Goal: Information Seeking & Learning: Compare options

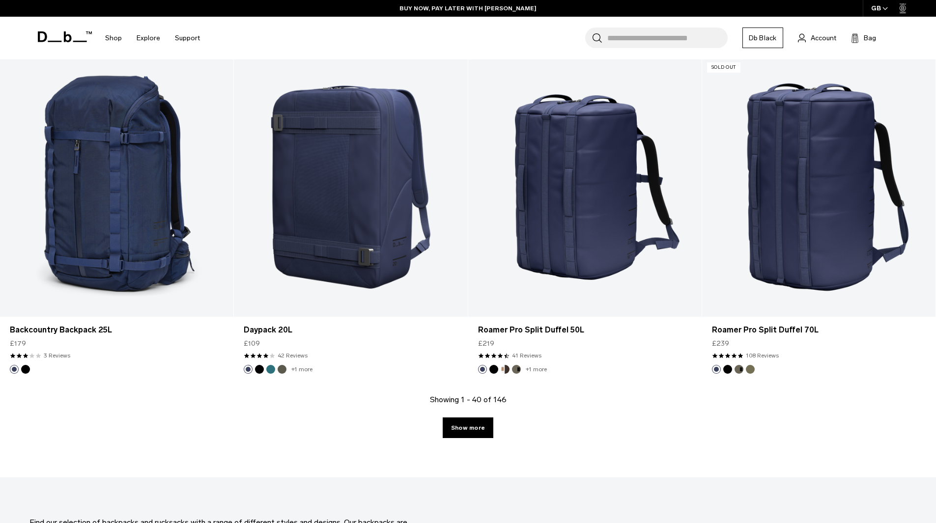
scroll to position [3244, 0]
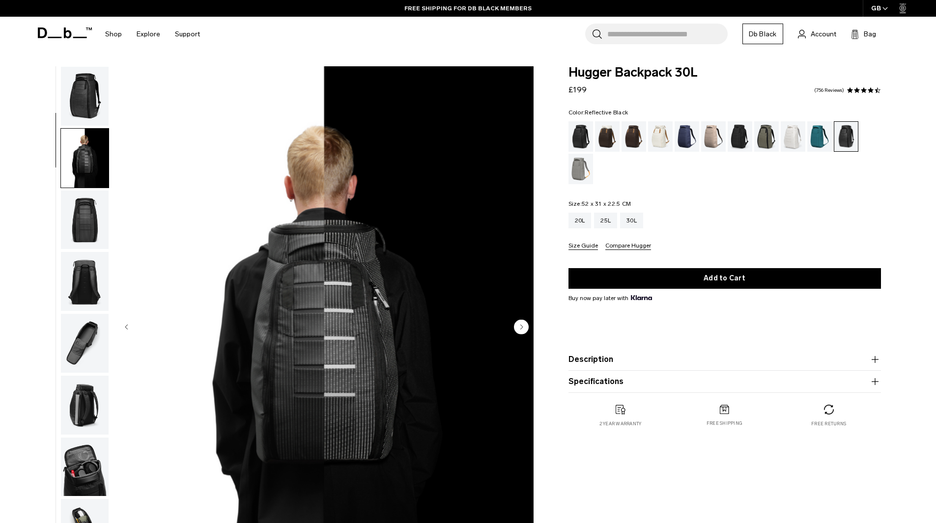
scroll to position [62, 0]
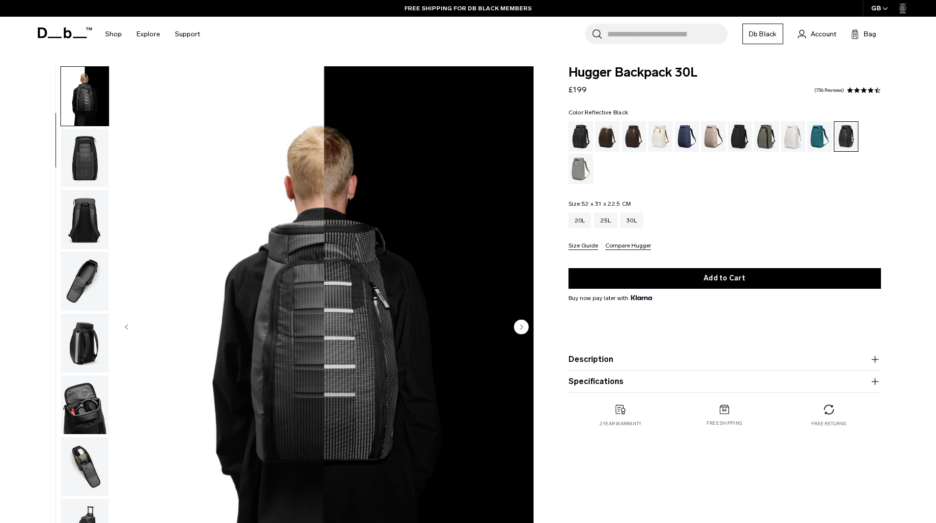
click at [80, 212] on img "button" at bounding box center [85, 219] width 48 height 59
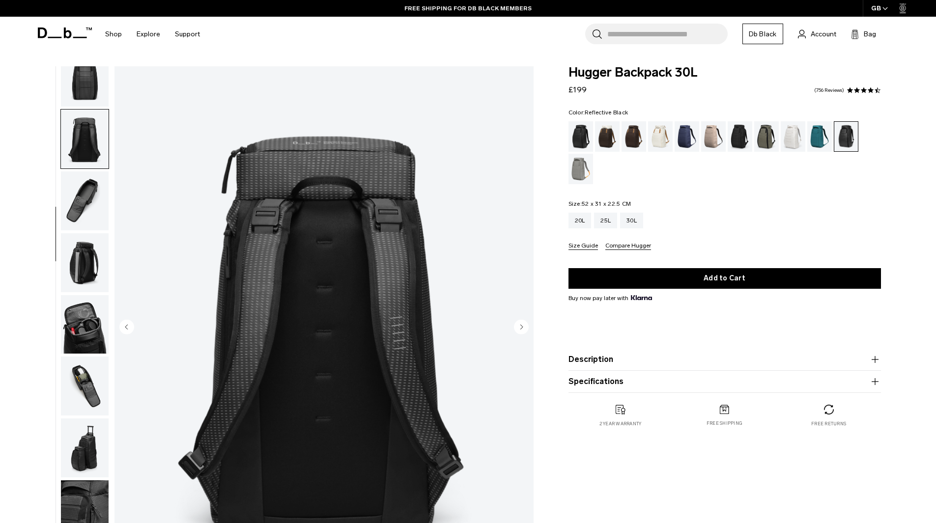
scroll to position [155, 0]
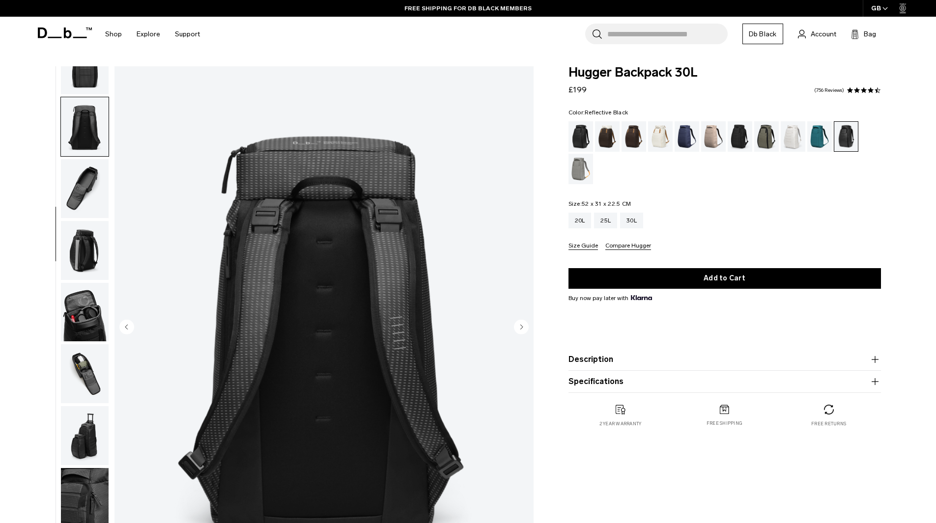
click at [94, 234] on img "button" at bounding box center [85, 250] width 48 height 59
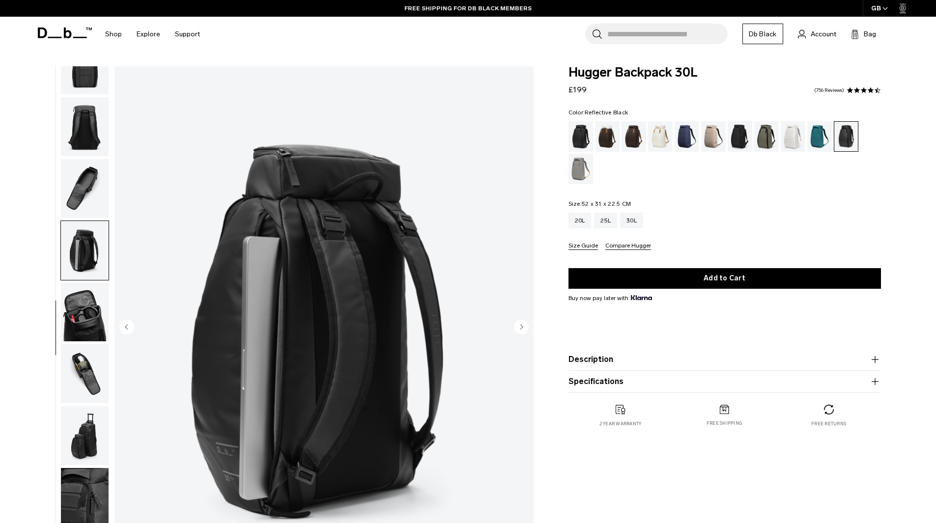
click at [90, 318] on img "button" at bounding box center [85, 312] width 48 height 59
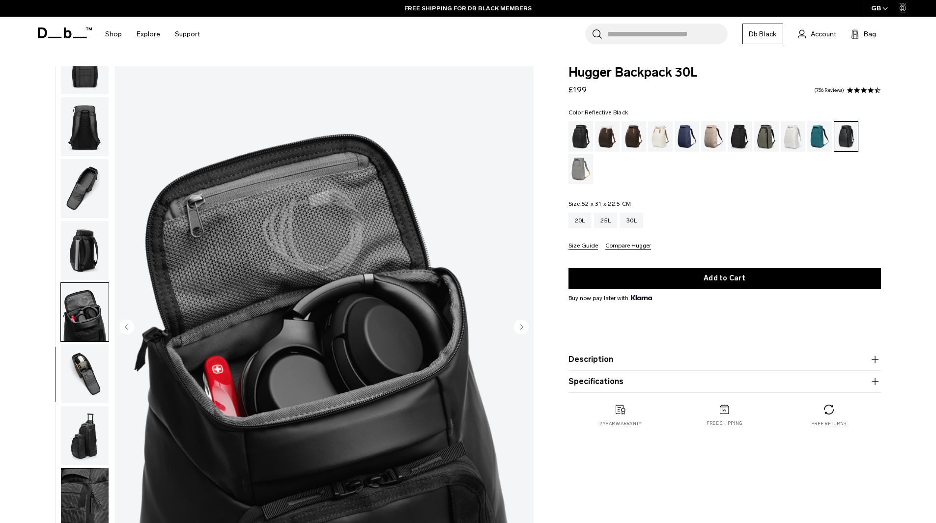
click at [86, 345] on img "button" at bounding box center [85, 373] width 48 height 59
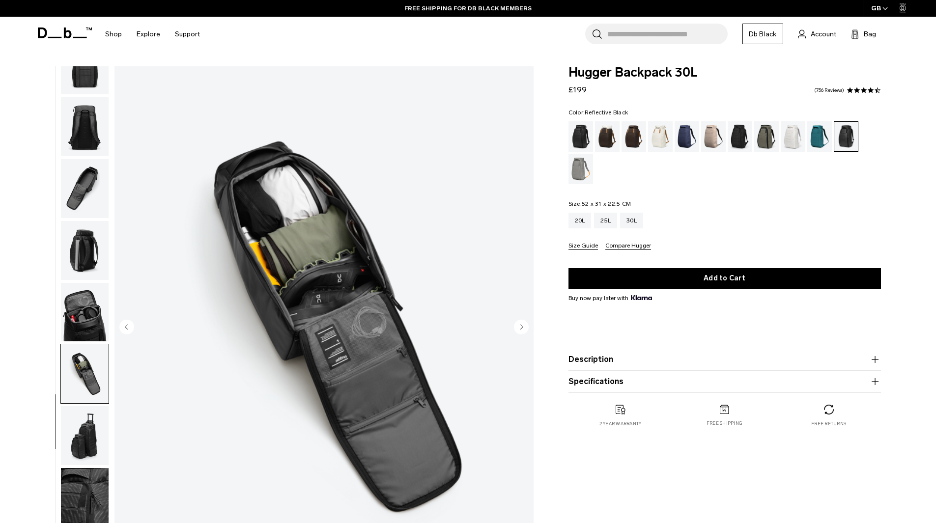
click at [92, 435] on img "button" at bounding box center [85, 435] width 48 height 59
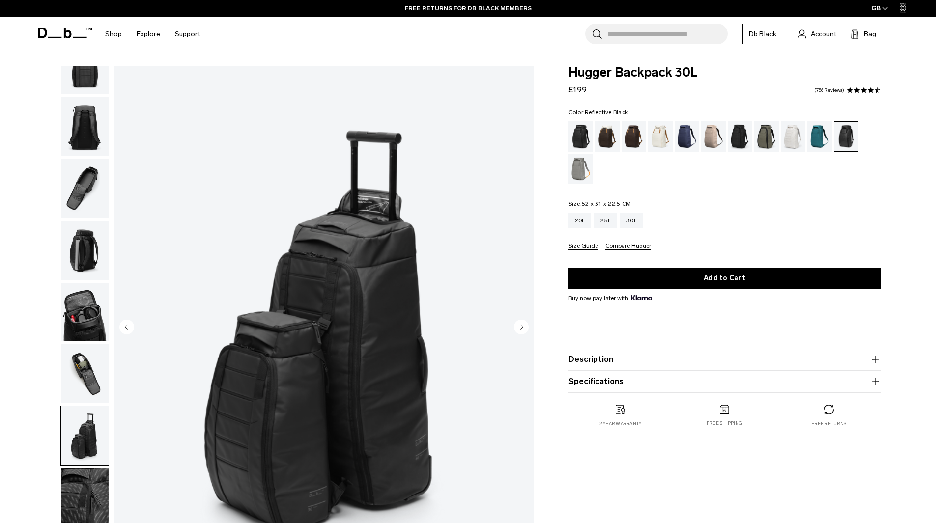
click at [78, 486] on img "button" at bounding box center [85, 497] width 48 height 59
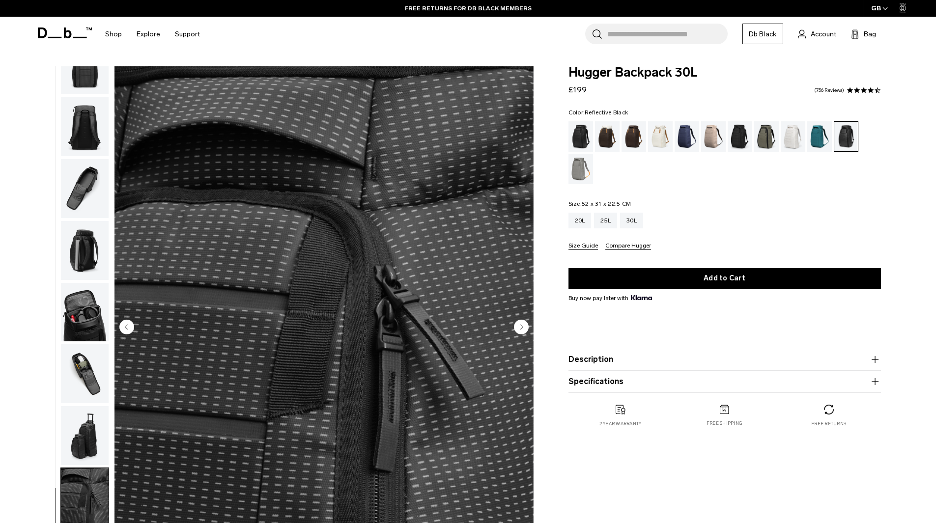
click at [92, 96] on ul at bounding box center [84, 327] width 49 height 523
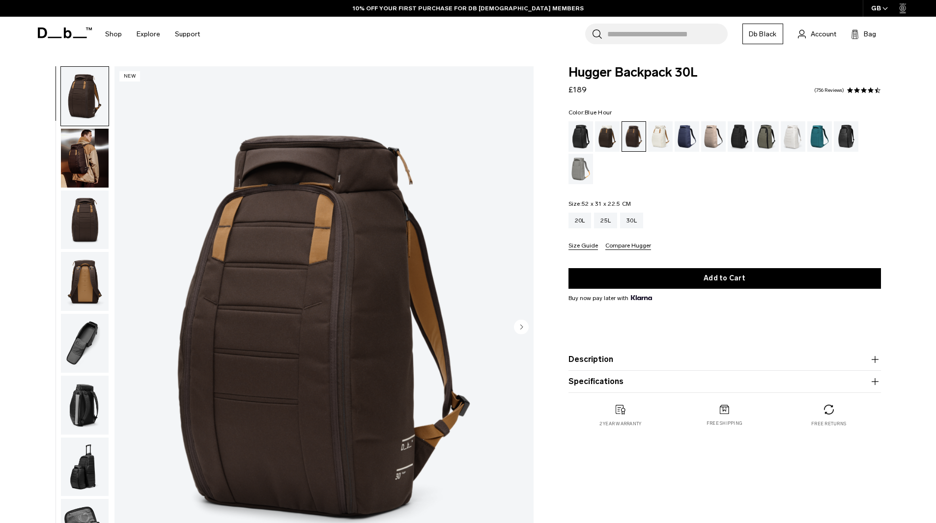
click at [686, 139] on div "Blue Hour" at bounding box center [687, 136] width 25 height 30
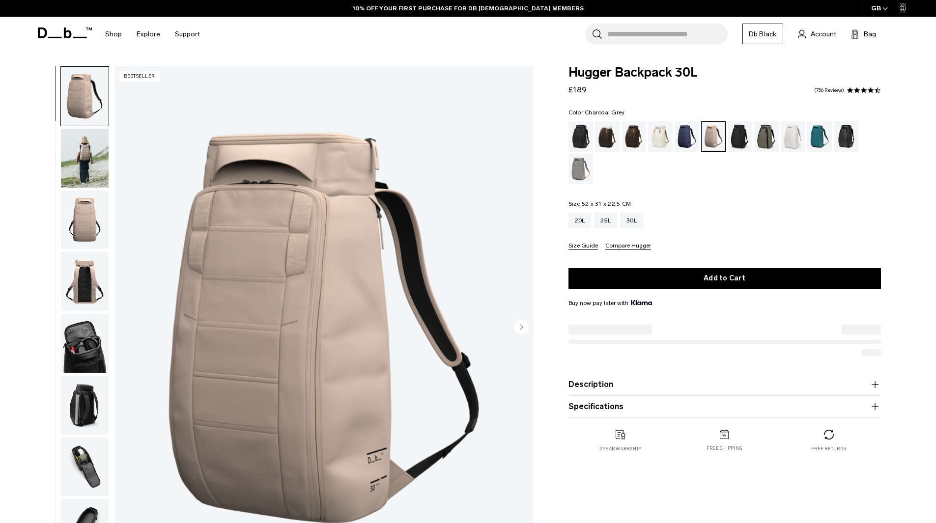
click at [740, 136] on div "Charcoal Grey" at bounding box center [740, 136] width 25 height 30
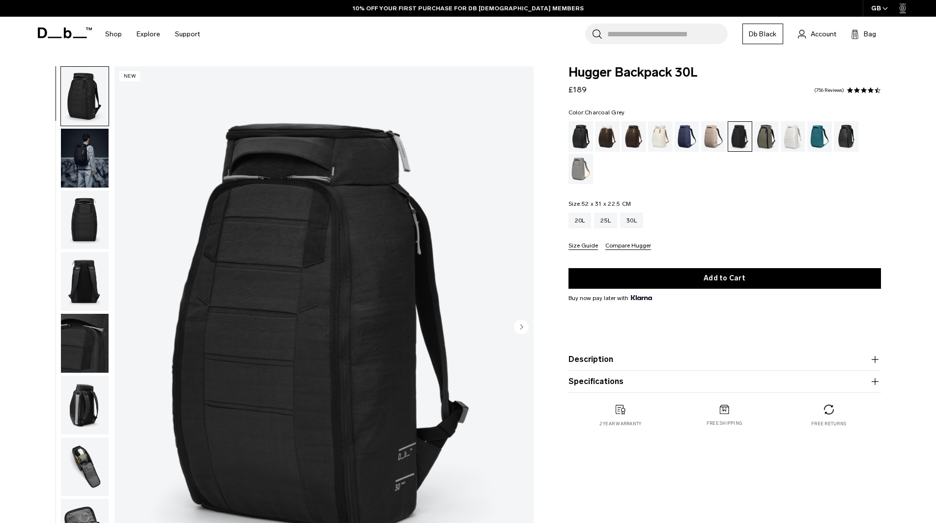
click at [620, 386] on button "Specifications" at bounding box center [725, 382] width 313 height 12
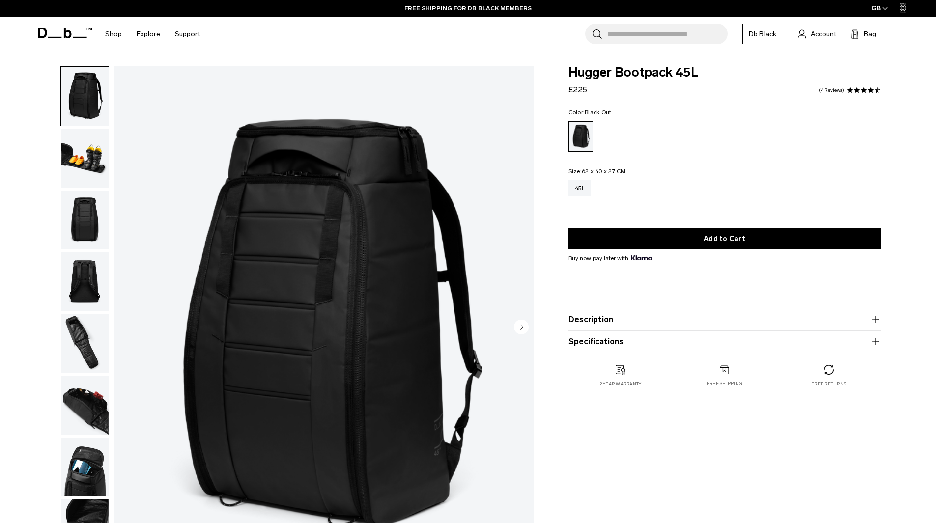
click at [89, 149] on img "button" at bounding box center [85, 158] width 48 height 59
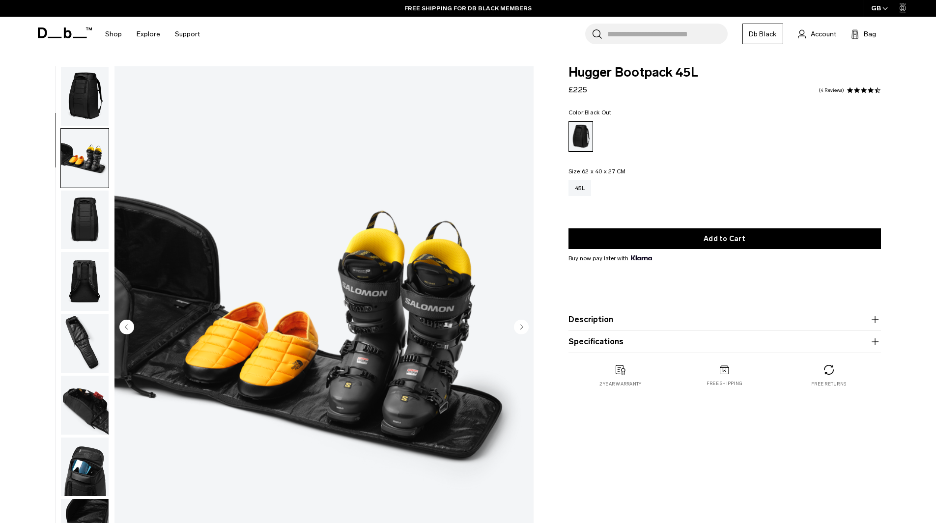
scroll to position [62, 0]
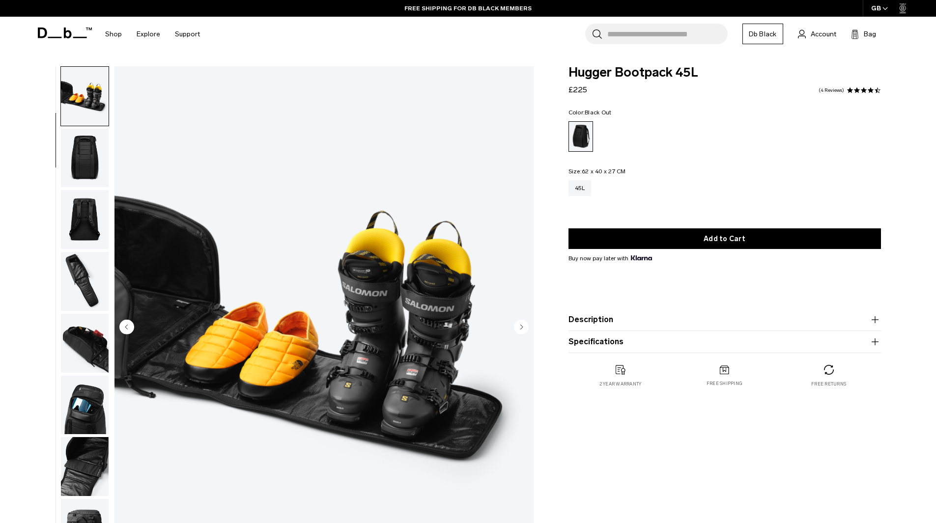
click at [82, 199] on img "button" at bounding box center [85, 219] width 48 height 59
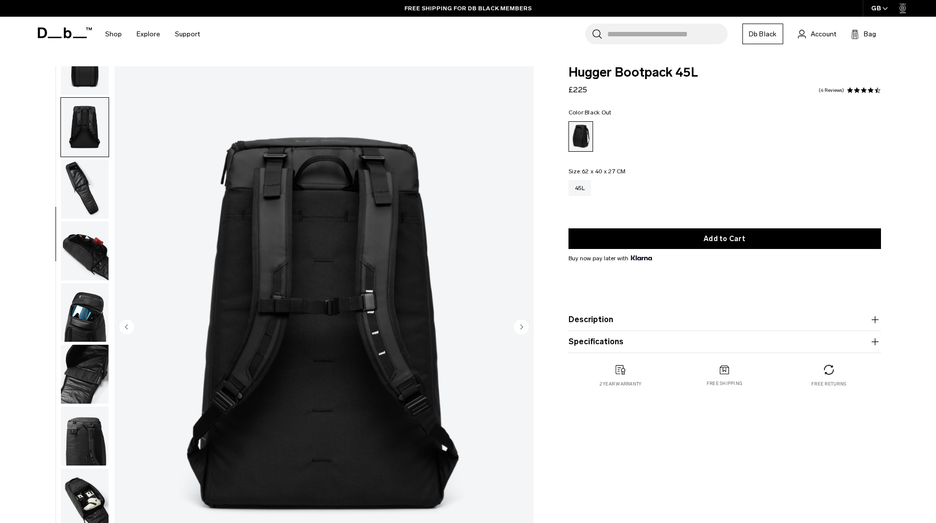
scroll to position [155, 0]
click at [72, 324] on img "button" at bounding box center [85, 312] width 48 height 59
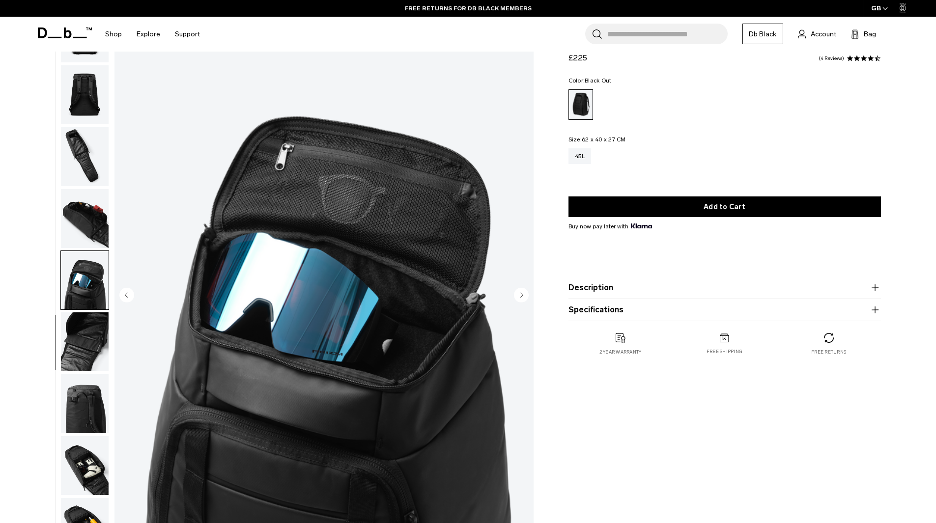
scroll to position [49, 0]
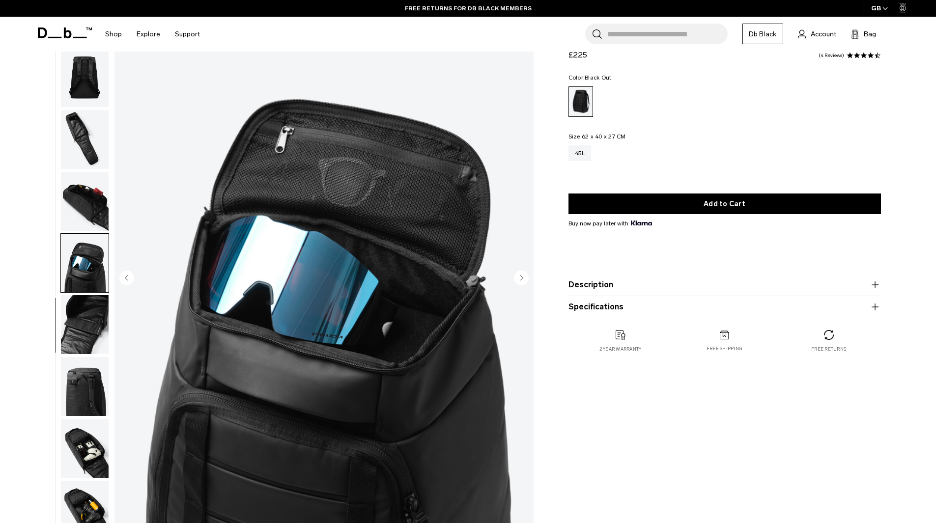
click at [629, 313] on button "Specifications" at bounding box center [725, 307] width 313 height 12
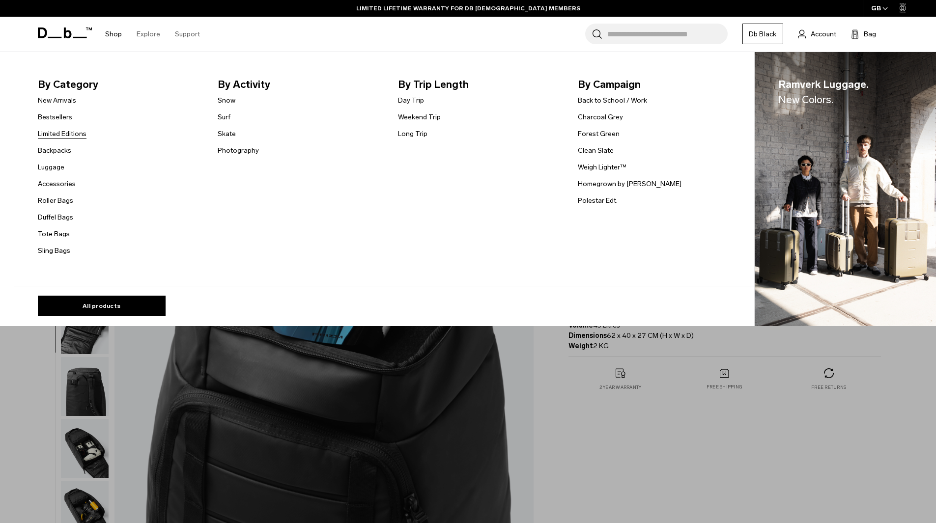
click at [66, 134] on link "Limited Editions" at bounding box center [62, 134] width 49 height 10
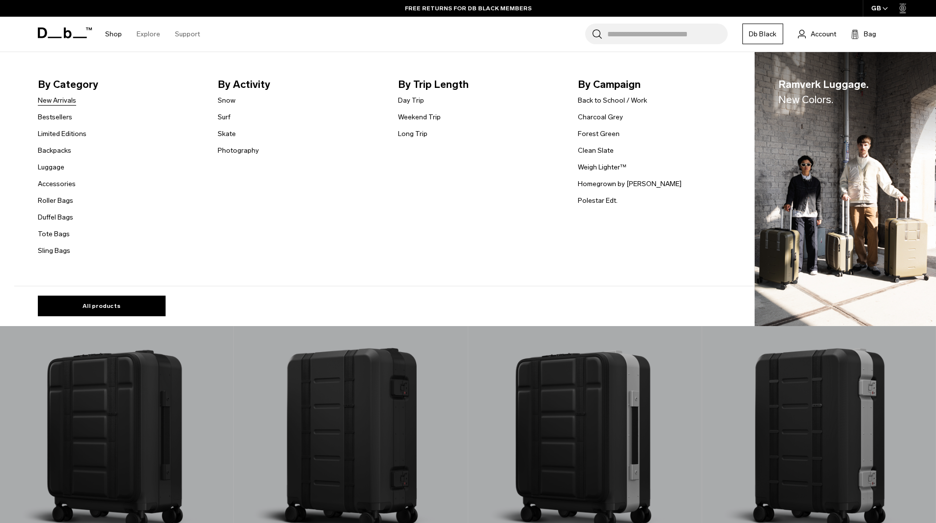
click at [59, 99] on link "New Arrivals" at bounding box center [57, 100] width 38 height 10
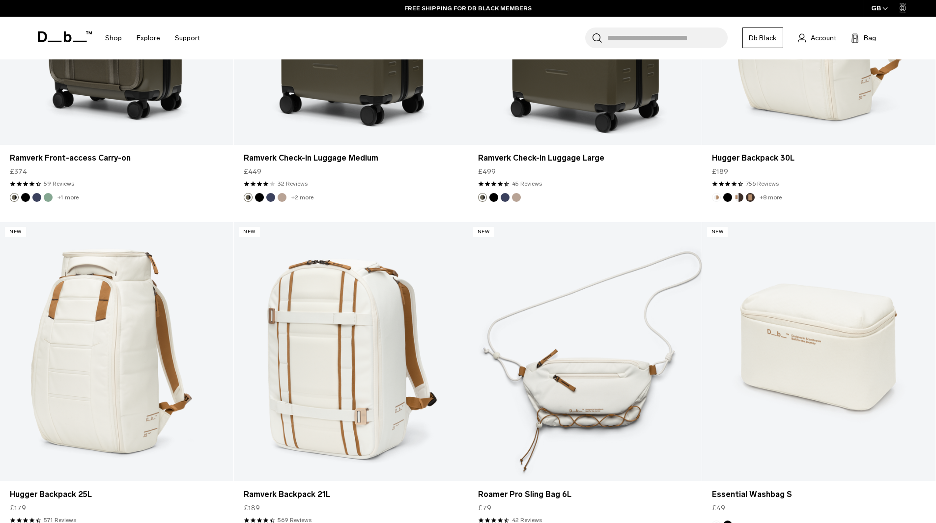
scroll to position [992, 0]
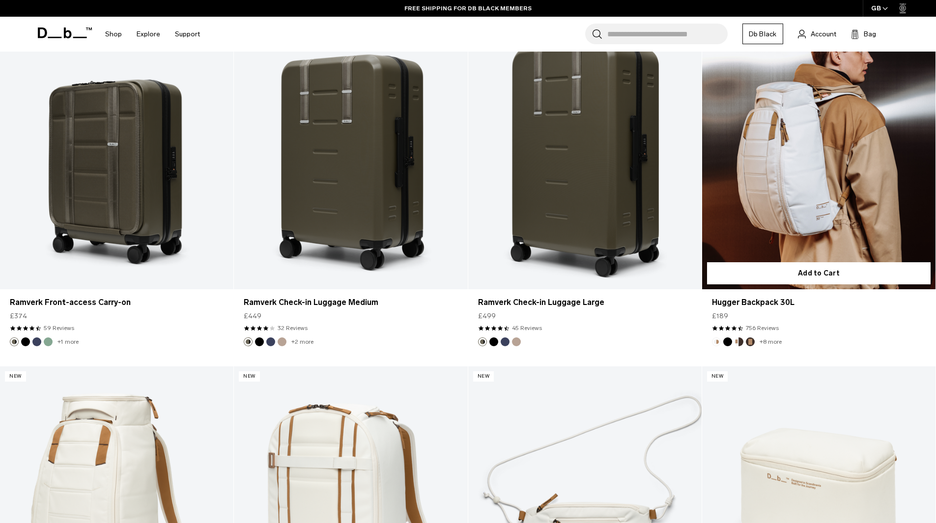
click at [820, 160] on link "Hugger Backpack 30L" at bounding box center [818, 158] width 233 height 259
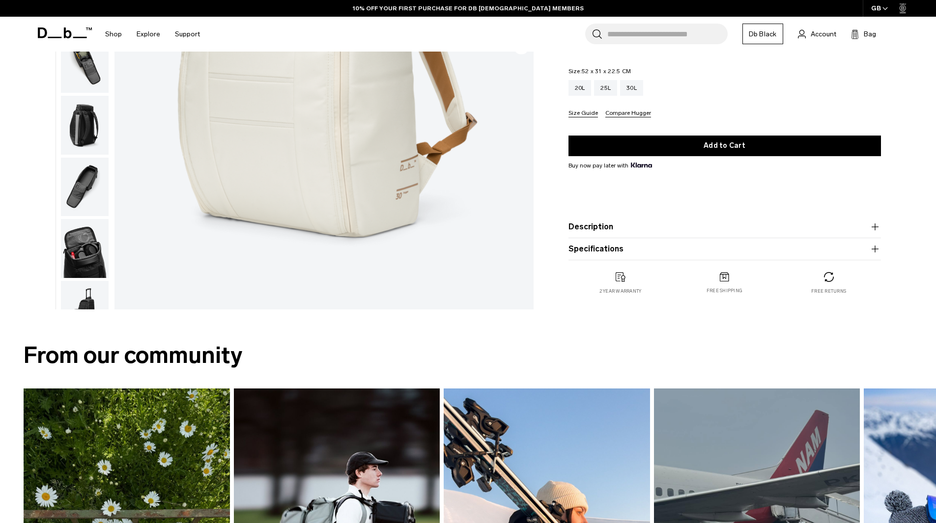
click at [673, 222] on button "Description" at bounding box center [725, 227] width 313 height 12
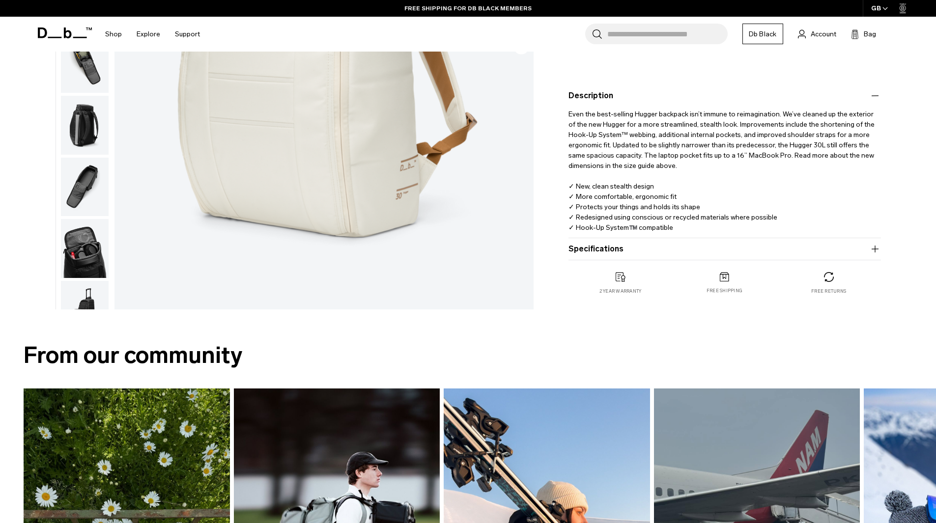
click at [631, 256] on product-accordion "Specifications Volume 30 Litres Dimensions 52 x 31 x 22.5 CM (H x W x D) Weight…" at bounding box center [725, 249] width 313 height 22
click at [630, 248] on button "Specifications" at bounding box center [725, 249] width 313 height 12
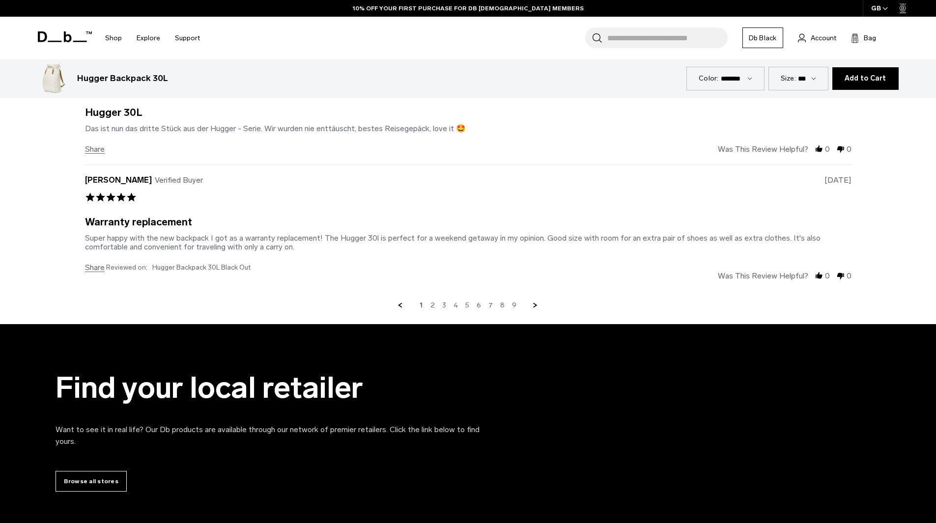
scroll to position [4073, 0]
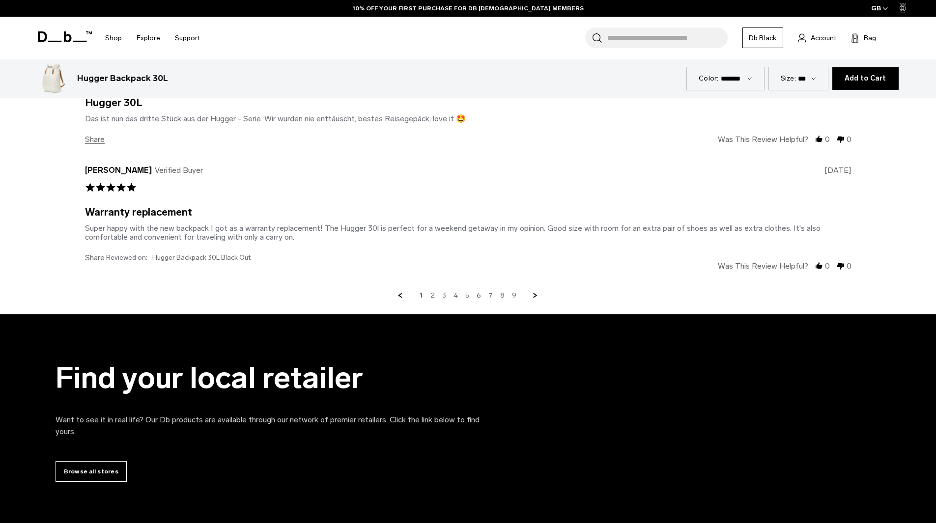
click at [435, 297] on link "2" at bounding box center [432, 295] width 4 height 9
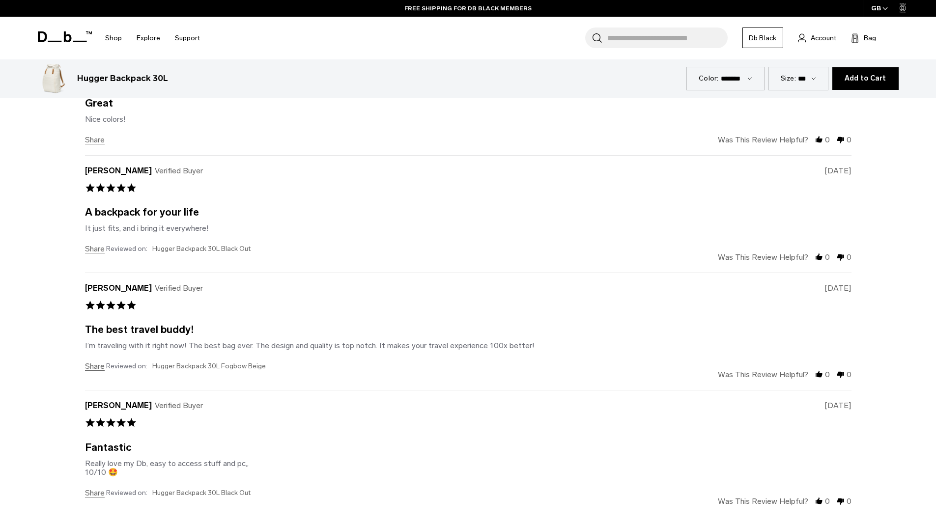
scroll to position [3789, 0]
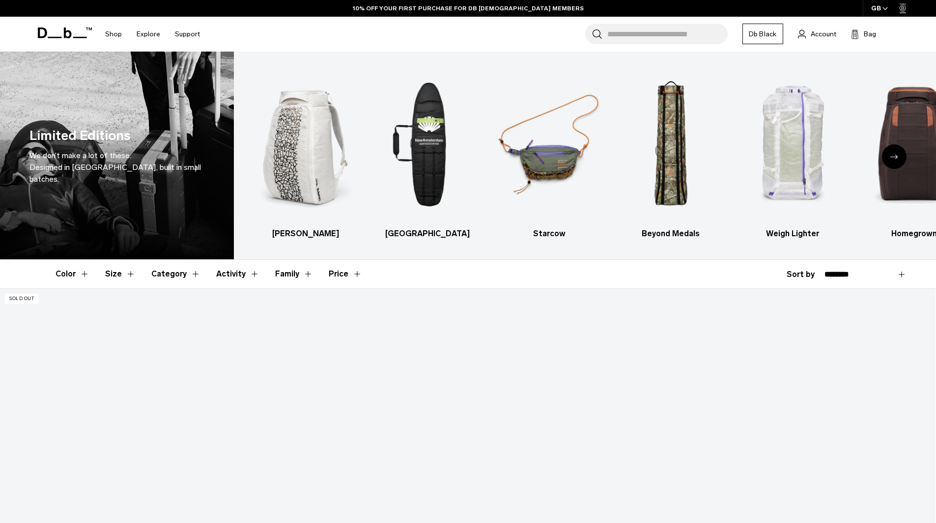
click at [114, 267] on button "Size" at bounding box center [120, 274] width 30 height 29
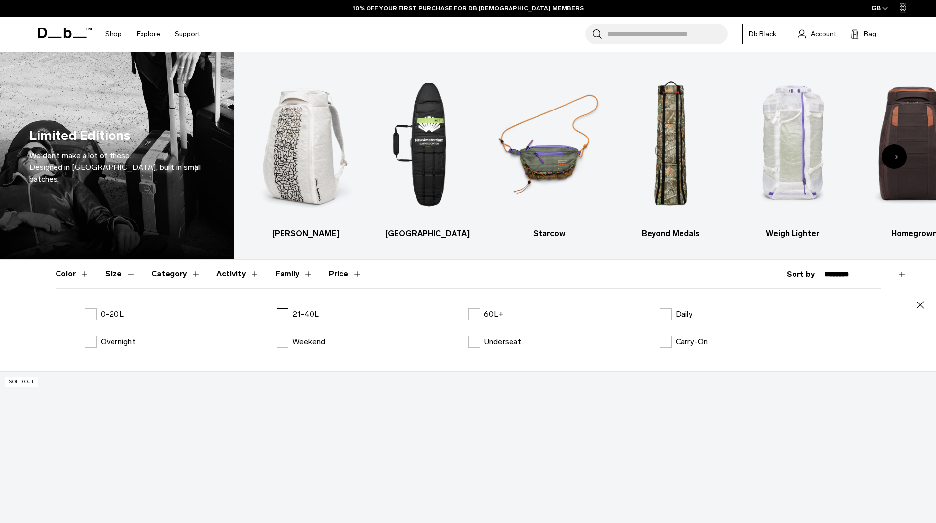
click at [282, 314] on label "21-40L" at bounding box center [298, 315] width 43 height 12
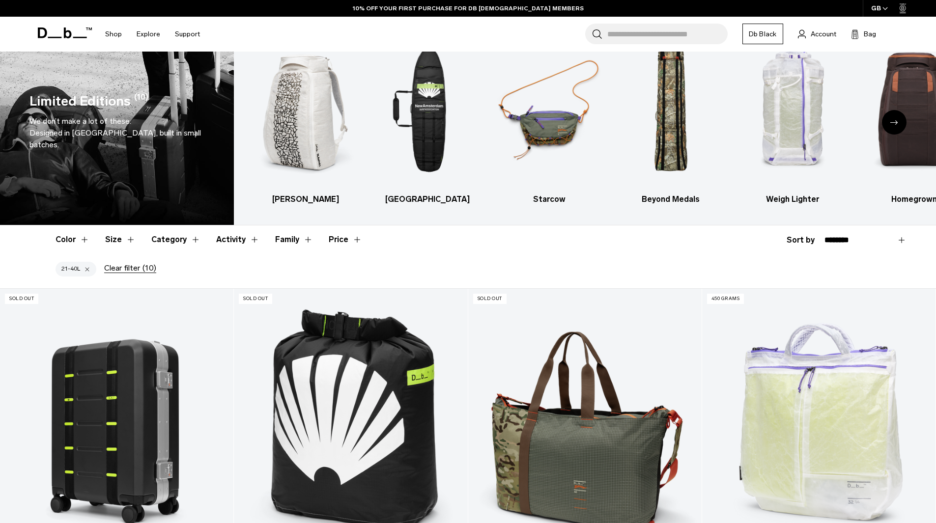
scroll to position [69, 0]
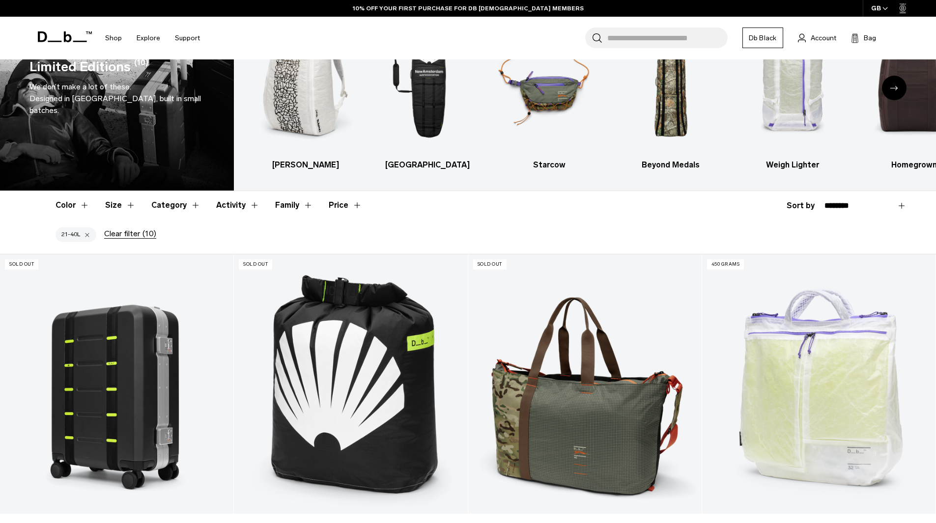
click at [166, 209] on button "Category" at bounding box center [175, 205] width 49 height 29
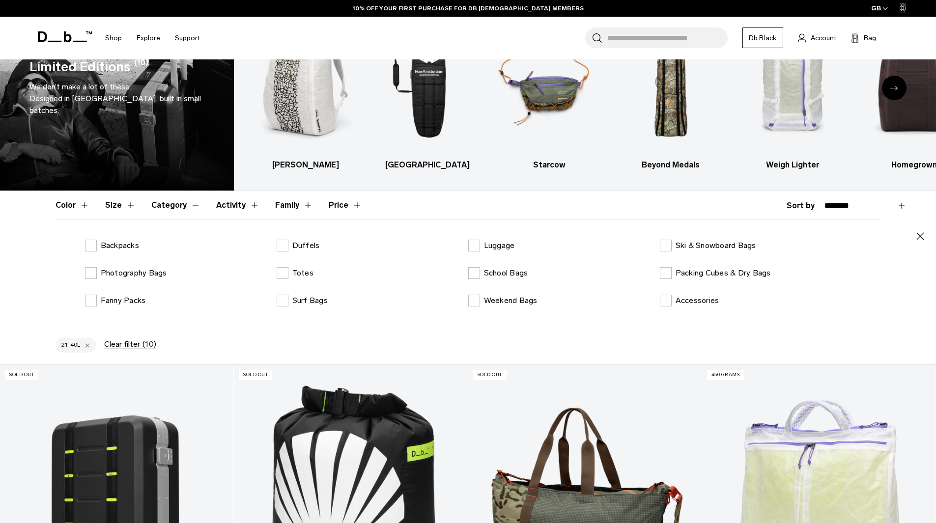
click at [136, 234] on div "Close Backpacks Duffels Luggage Ski & Snowboard Bags Photography Bags Totes Sch…" at bounding box center [469, 275] width 826 height 111
click at [129, 245] on p "Backpacks" at bounding box center [120, 246] width 38 height 12
click at [165, 207] on button "Category" at bounding box center [175, 205] width 49 height 29
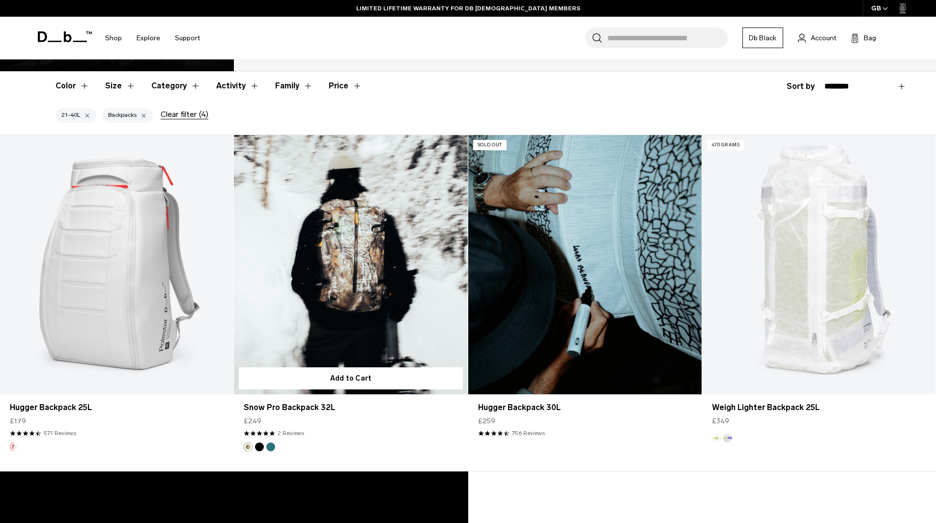
scroll to position [197, 0]
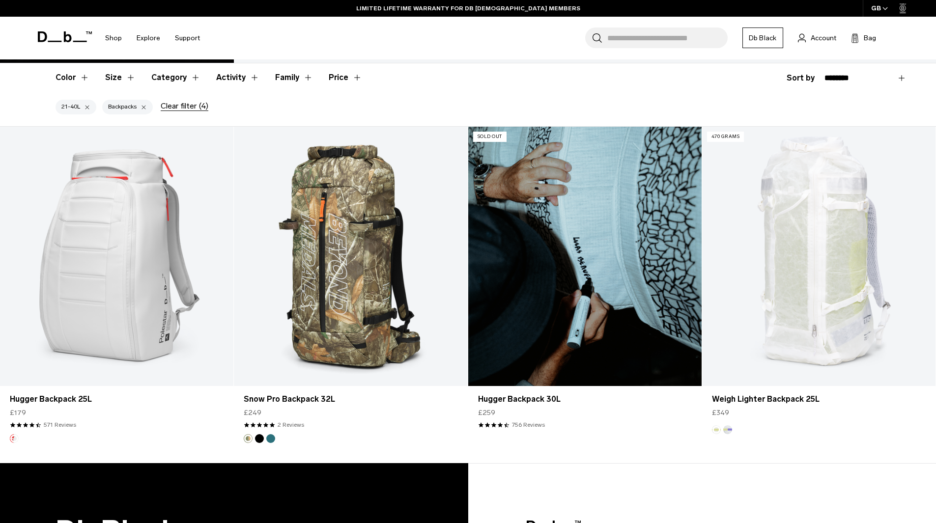
click at [552, 171] on link "Hugger Backpack 30L" at bounding box center [584, 256] width 233 height 259
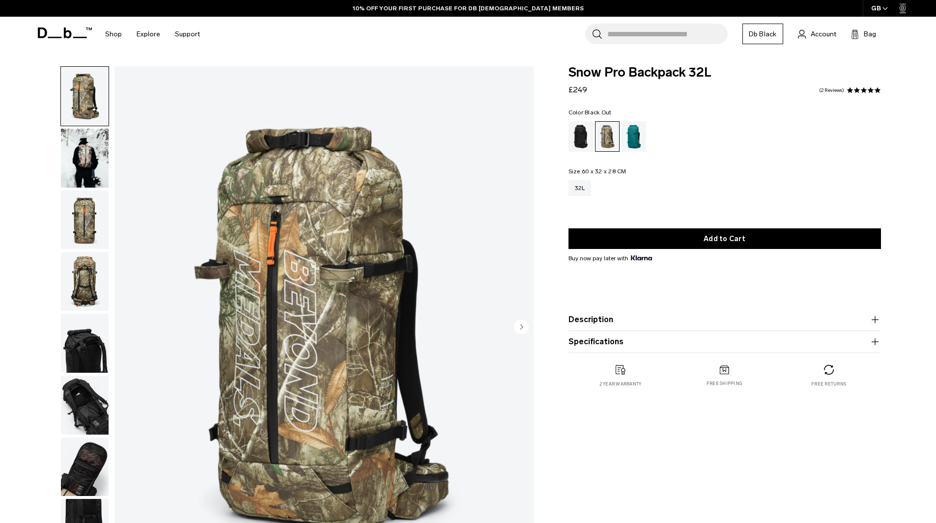
drag, startPoint x: 0, startPoint y: 0, endPoint x: 576, endPoint y: 137, distance: 592.5
click at [576, 137] on div "Black Out" at bounding box center [581, 136] width 25 height 30
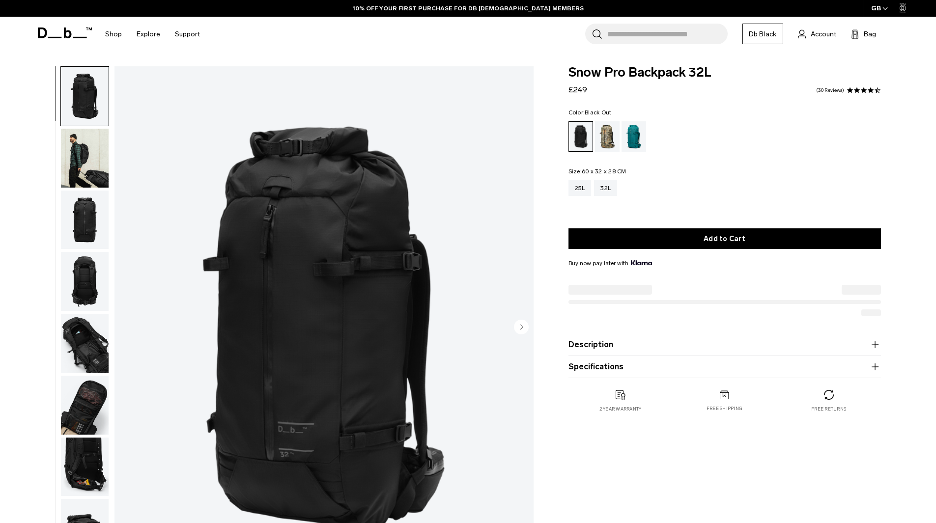
click at [107, 169] on img "button" at bounding box center [85, 158] width 48 height 59
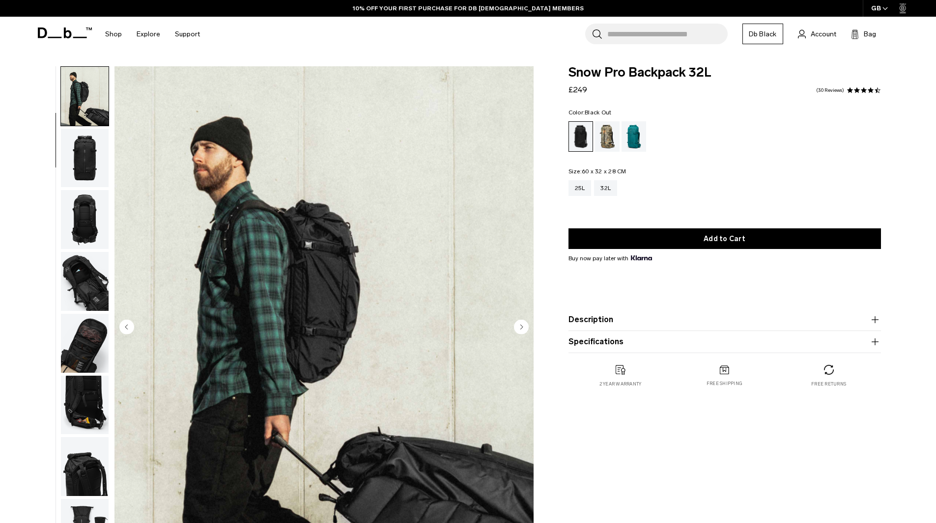
click at [82, 199] on img "button" at bounding box center [85, 219] width 48 height 59
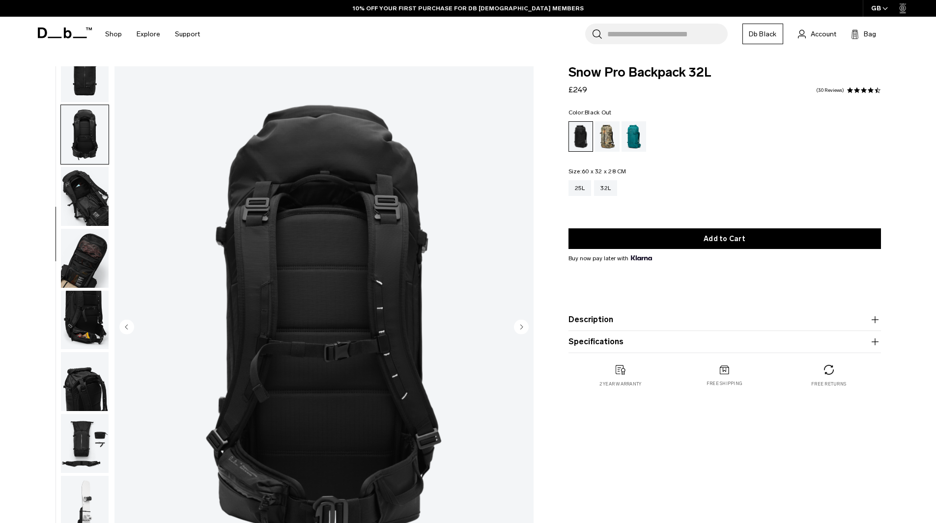
scroll to position [155, 0]
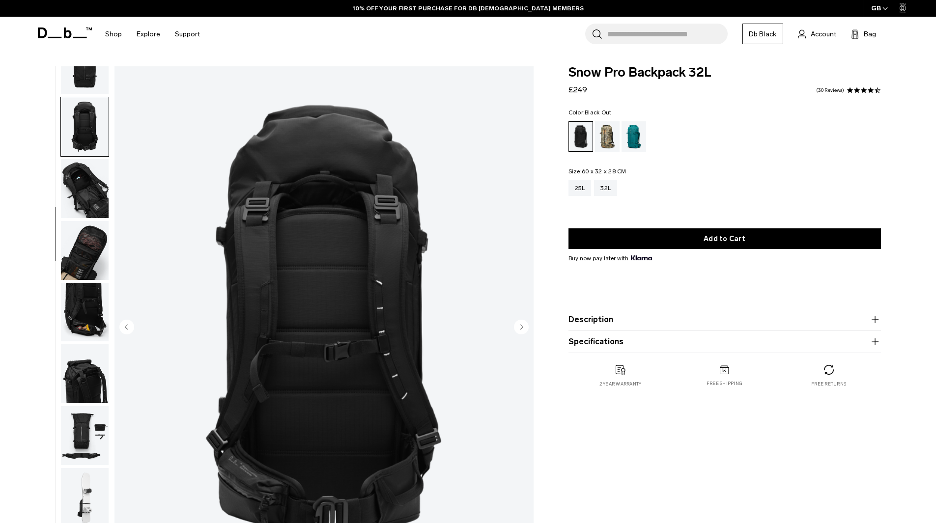
click at [82, 258] on img "button" at bounding box center [85, 250] width 48 height 59
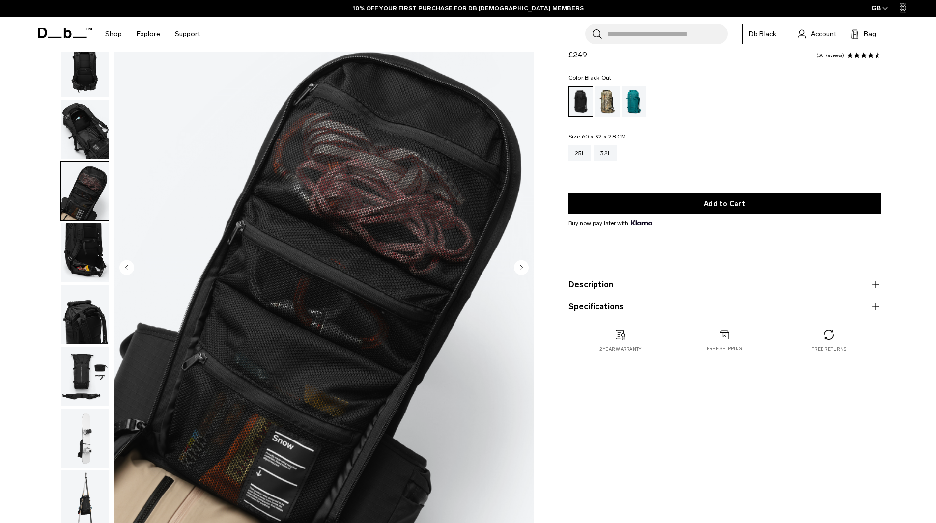
scroll to position [98, 0]
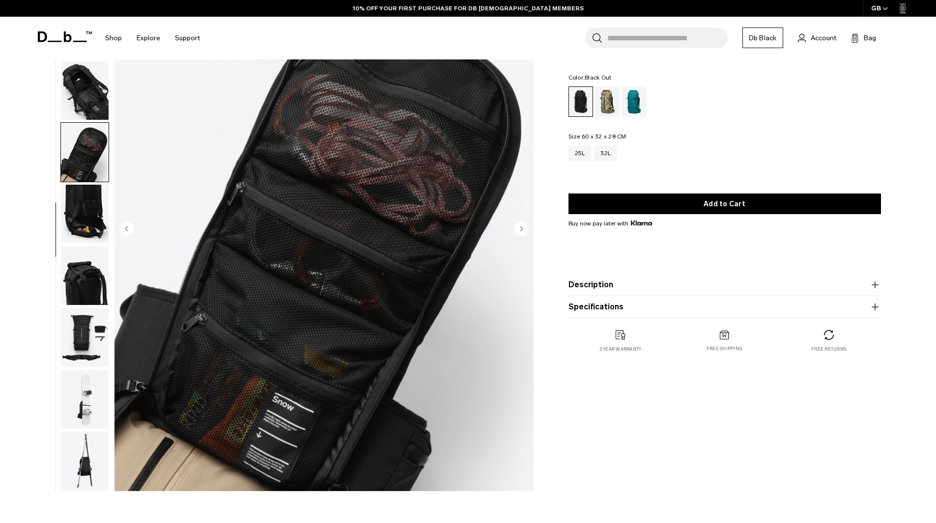
click at [86, 222] on img "button" at bounding box center [85, 214] width 48 height 59
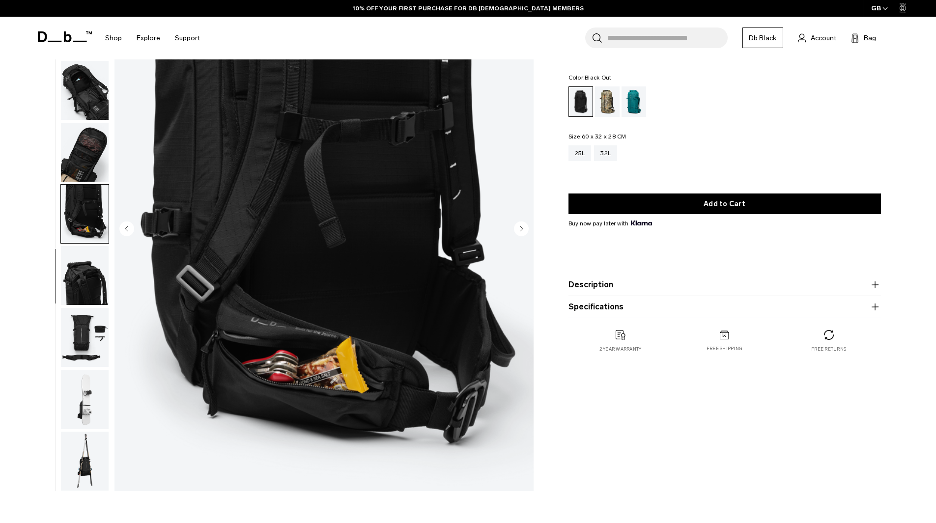
click at [83, 269] on img "button" at bounding box center [85, 275] width 48 height 59
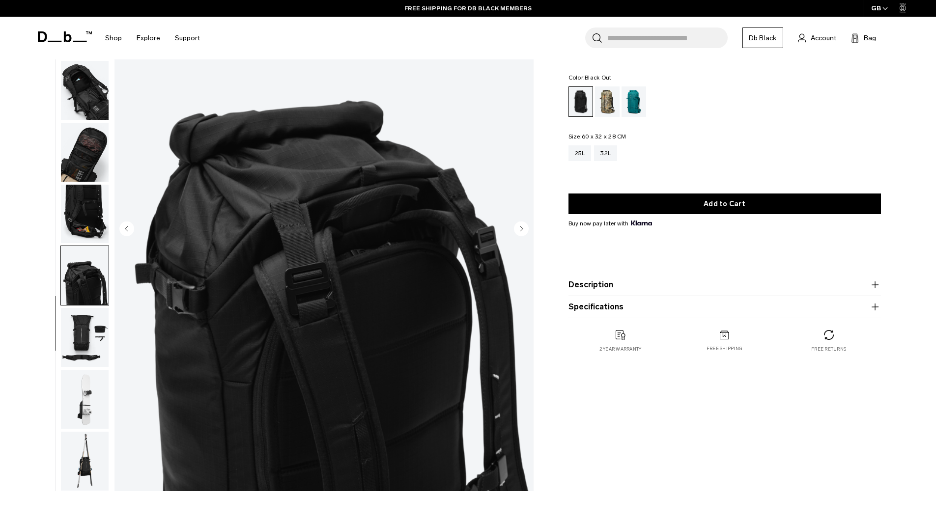
click at [72, 335] on img "button" at bounding box center [85, 337] width 48 height 59
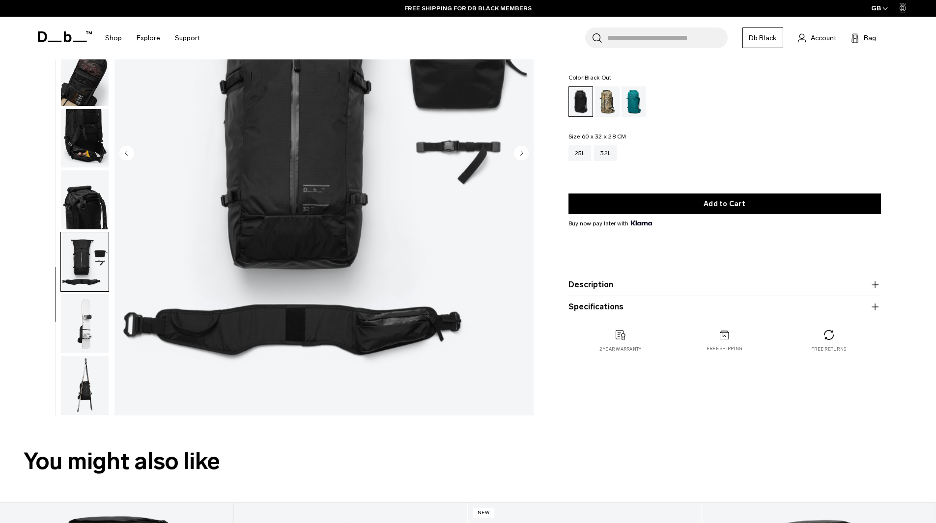
scroll to position [197, 0]
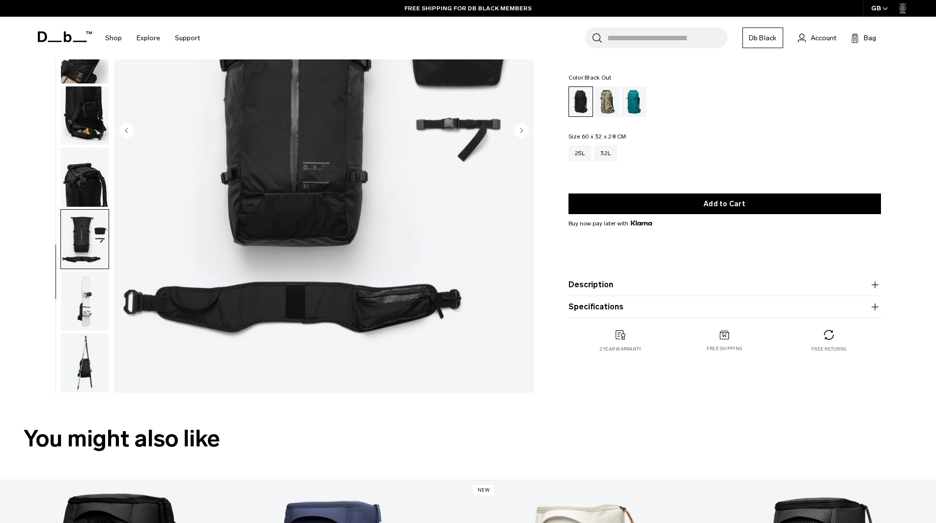
click at [81, 301] on img "button" at bounding box center [85, 301] width 48 height 59
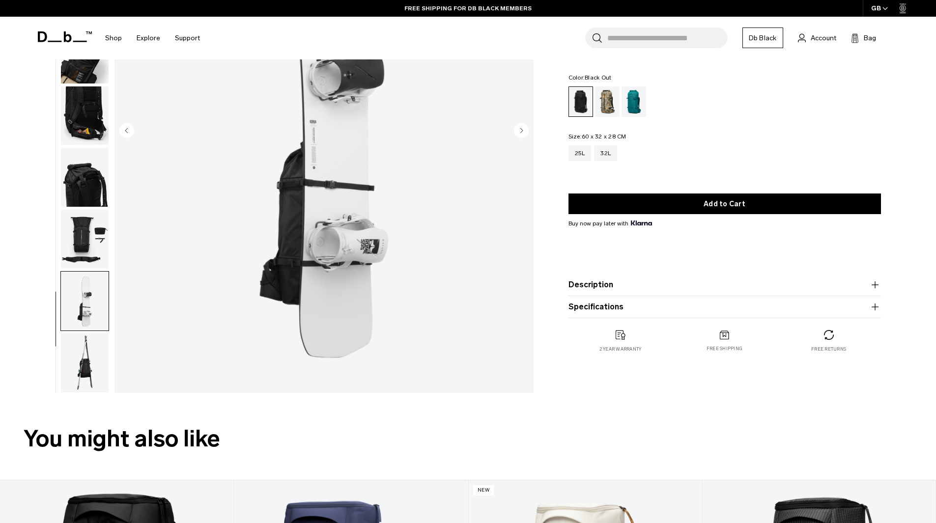
click at [99, 365] on img "button" at bounding box center [85, 363] width 48 height 59
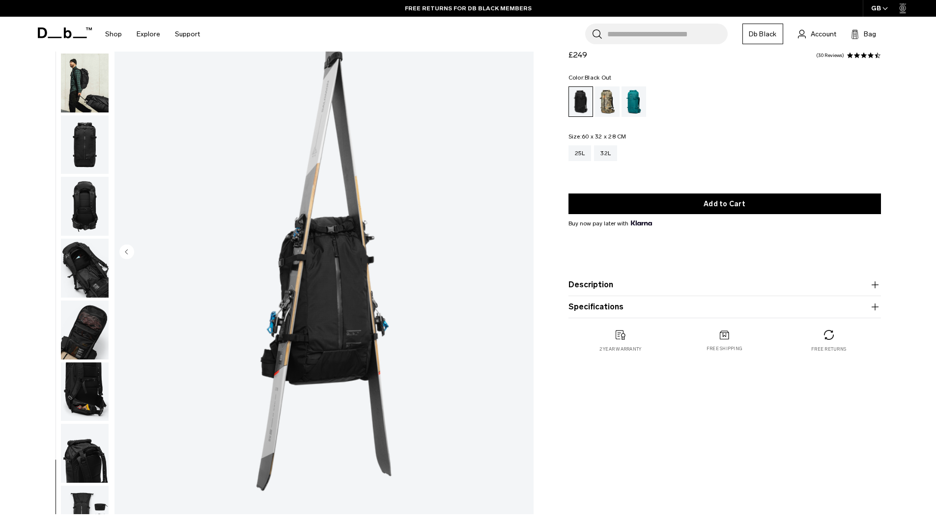
scroll to position [49, 0]
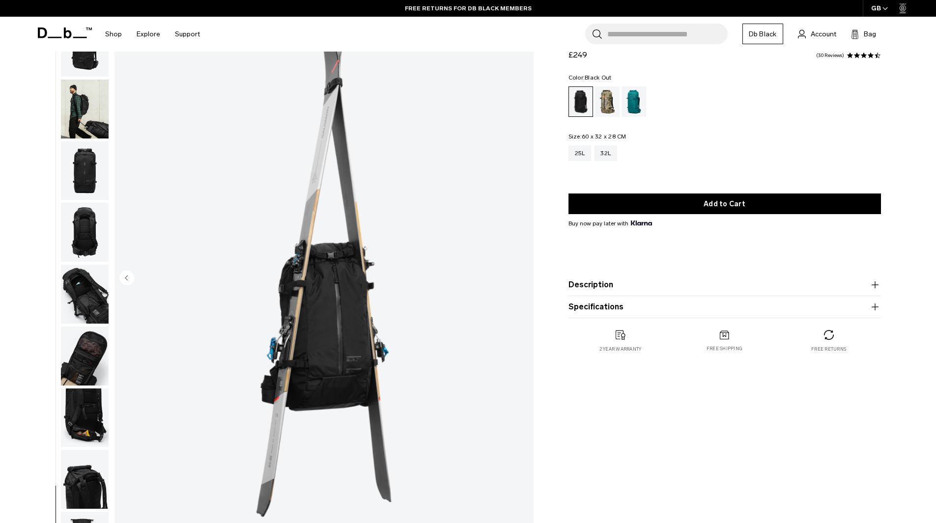
click at [86, 115] on img "button" at bounding box center [85, 109] width 48 height 59
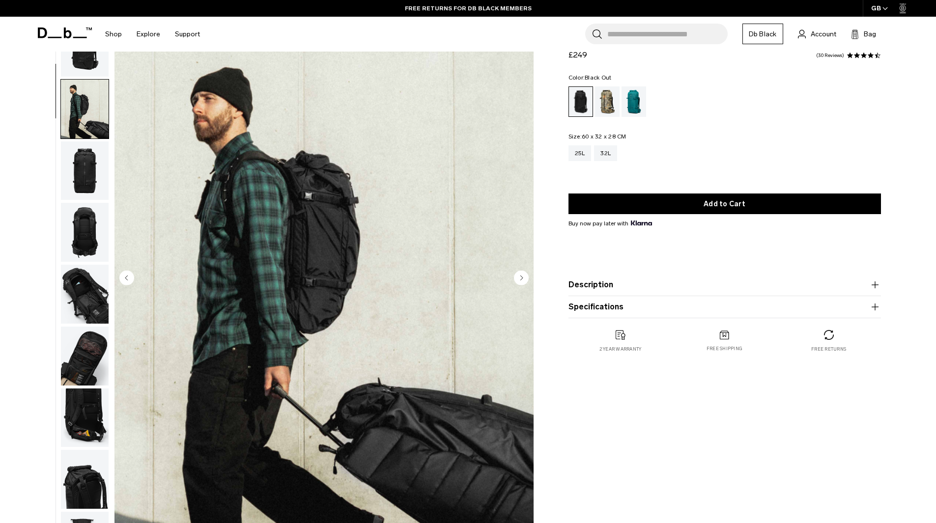
scroll to position [62, 0]
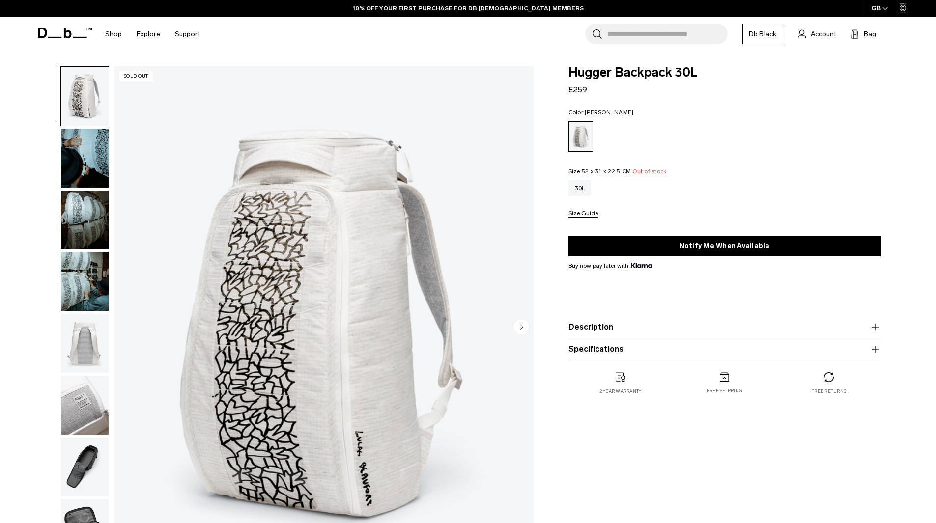
click at [86, 228] on img "button" at bounding box center [85, 220] width 48 height 59
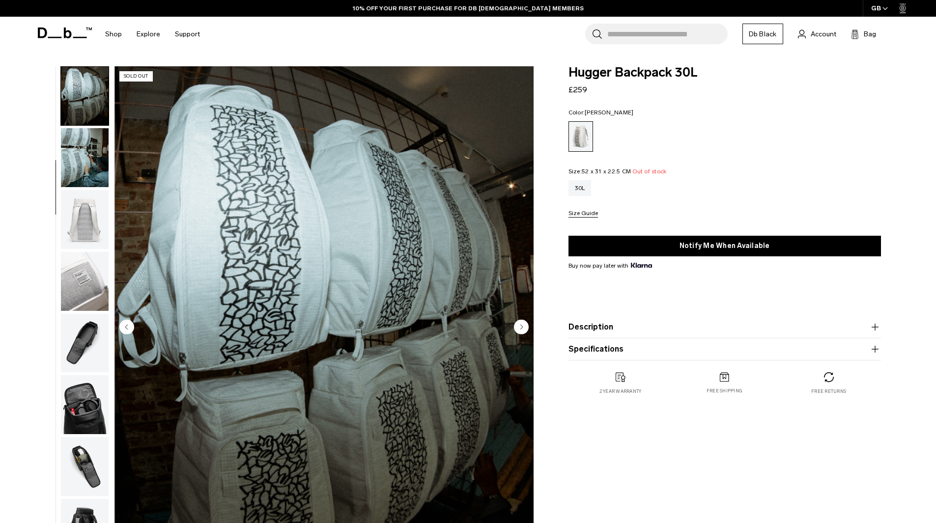
click at [91, 254] on img "button" at bounding box center [85, 281] width 48 height 59
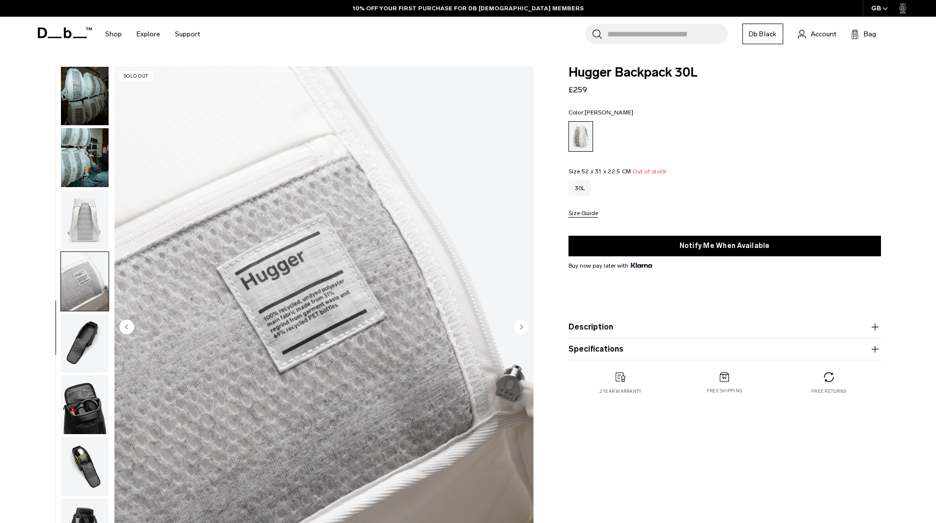
scroll to position [155, 0]
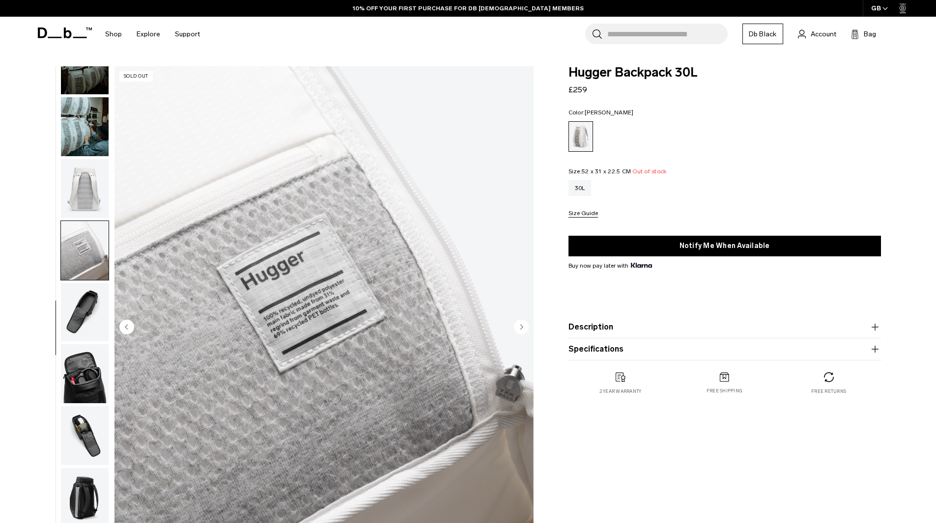
click at [93, 267] on img "button" at bounding box center [85, 250] width 48 height 59
click at [95, 310] on img "button" at bounding box center [85, 312] width 48 height 59
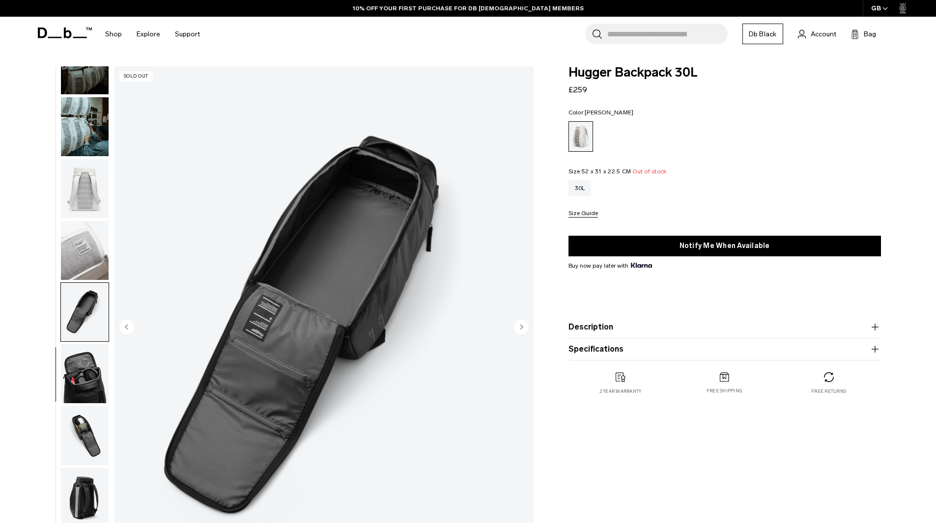
click at [84, 367] on img "button" at bounding box center [85, 373] width 48 height 59
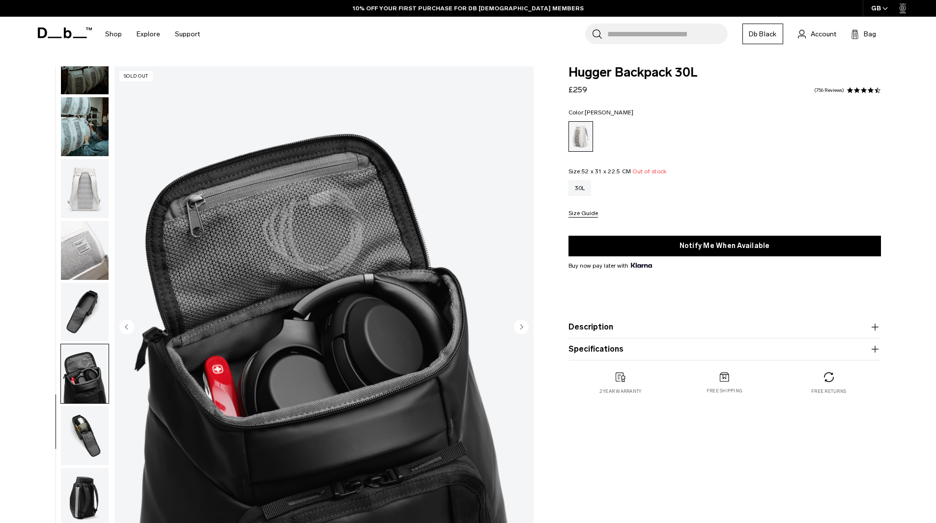
click at [92, 427] on img "button" at bounding box center [85, 435] width 48 height 59
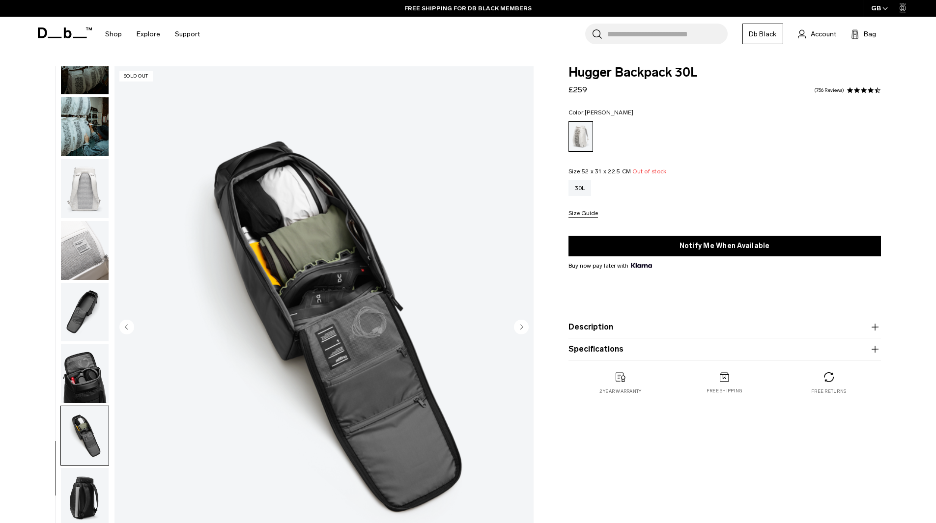
click at [87, 370] on img "button" at bounding box center [85, 373] width 48 height 59
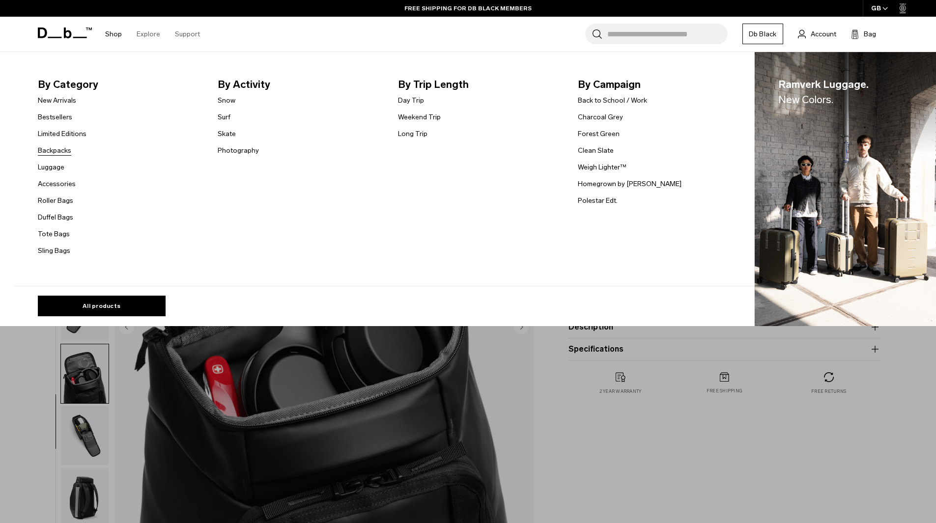
click at [55, 152] on link "Backpacks" at bounding box center [54, 150] width 33 height 10
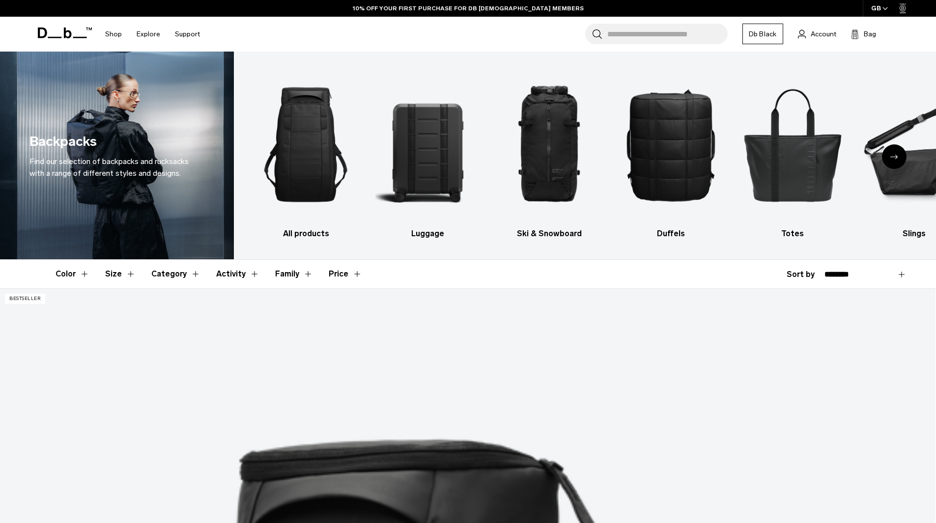
click at [126, 269] on button "Size" at bounding box center [120, 274] width 30 height 29
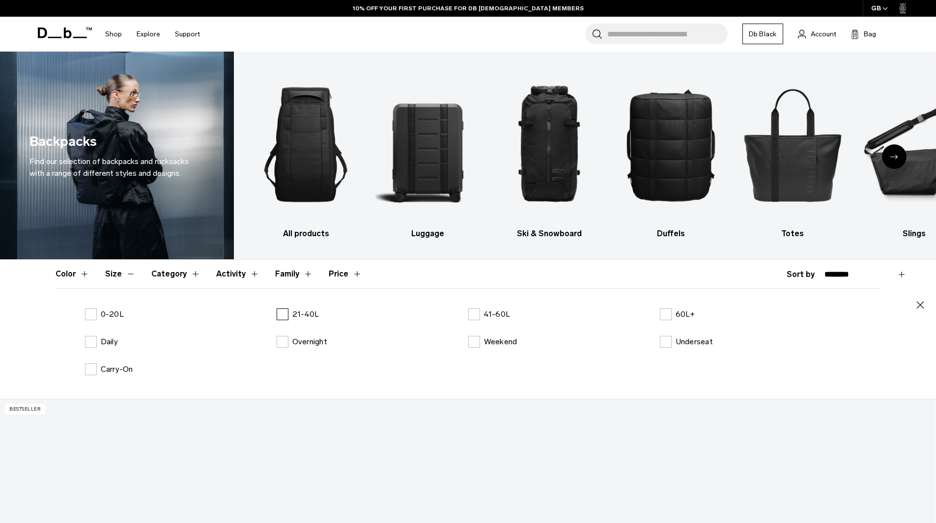
click at [297, 312] on p "21-40L" at bounding box center [305, 315] width 27 height 12
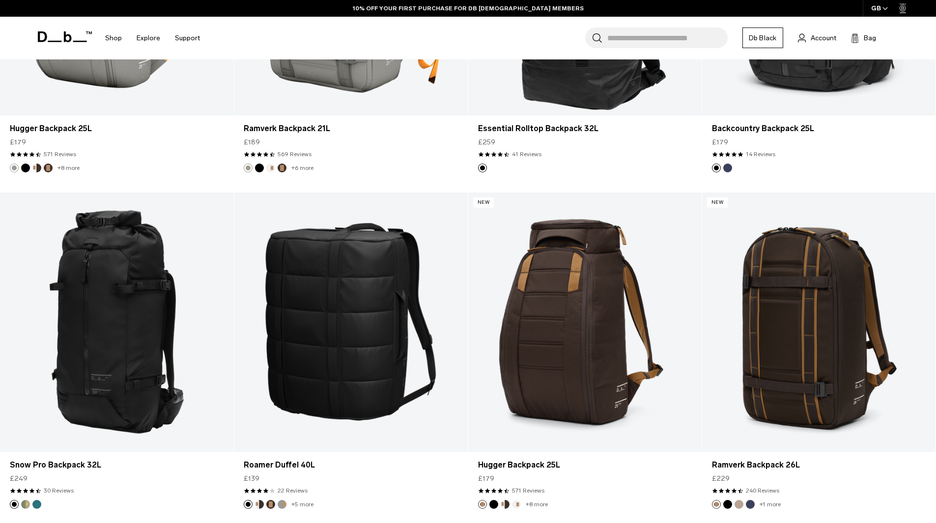
scroll to position [3383, 0]
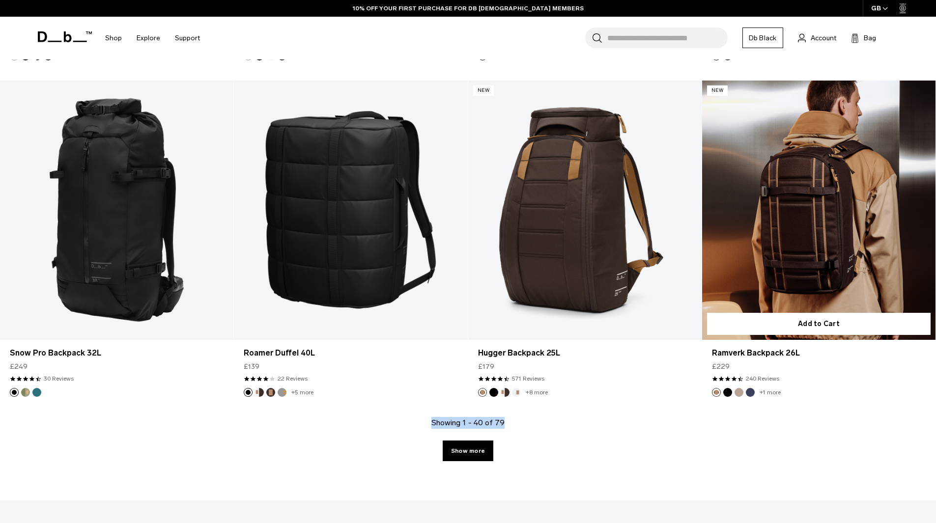
drag, startPoint x: 933, startPoint y: 416, endPoint x: 937, endPoint y: 440, distance: 23.8
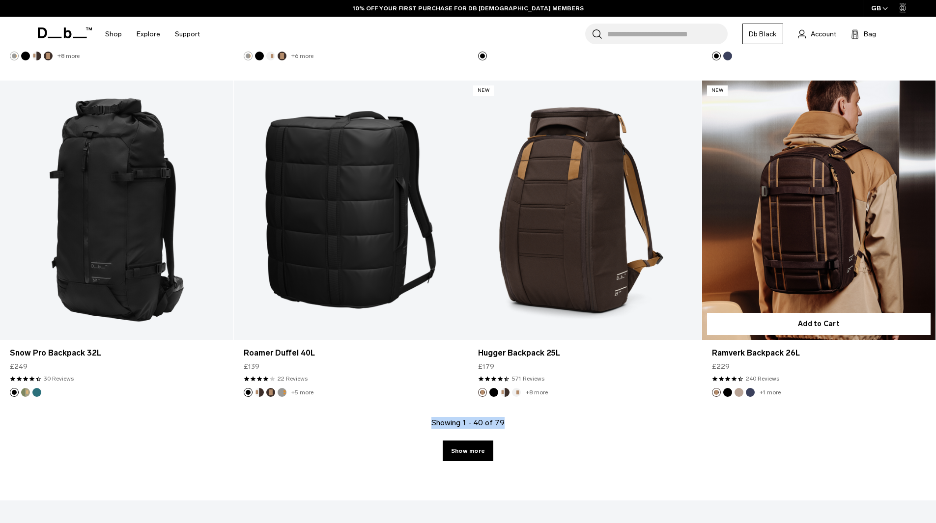
scroll to position [3349, 0]
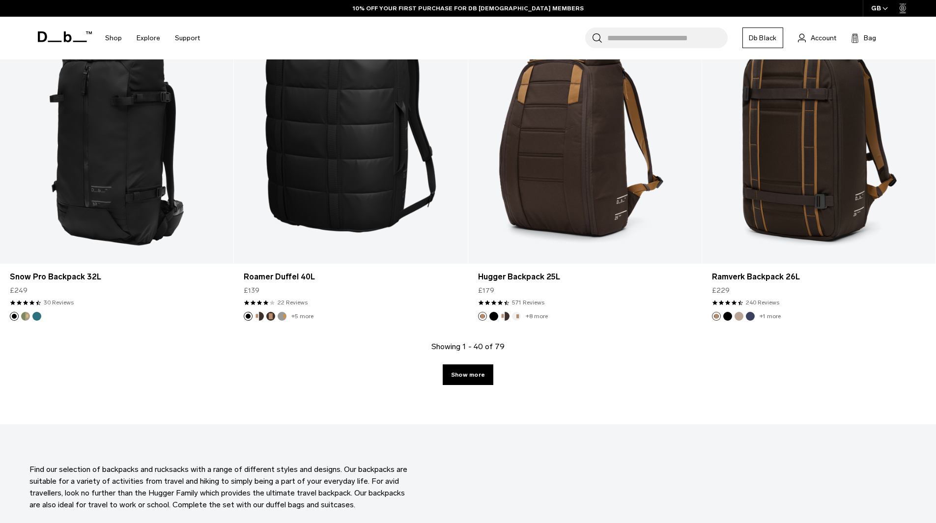
click at [927, 437] on section "Find our selection of backpacks and rucksacks with a range of different styles …" at bounding box center [468, 488] width 936 height 126
click at [472, 366] on link "Show more" at bounding box center [468, 375] width 51 height 21
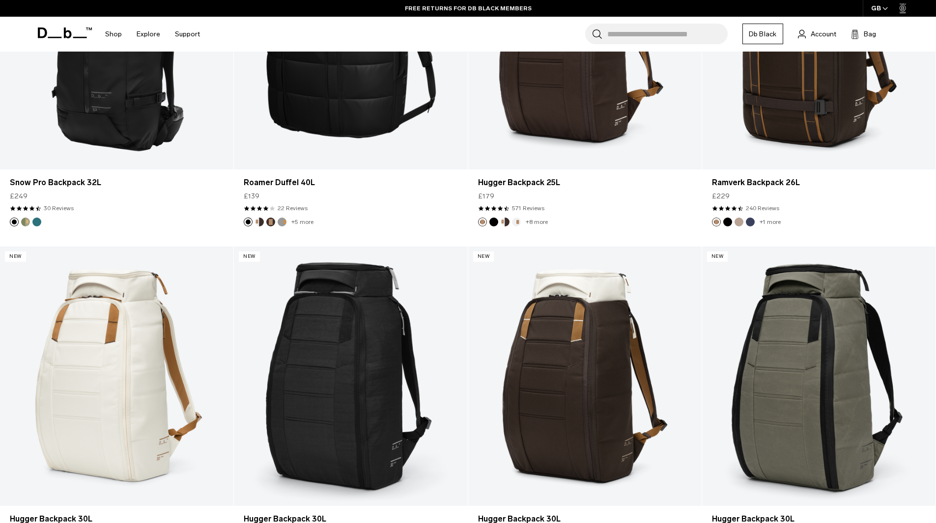
scroll to position [3569, 0]
